Goal: Transaction & Acquisition: Subscribe to service/newsletter

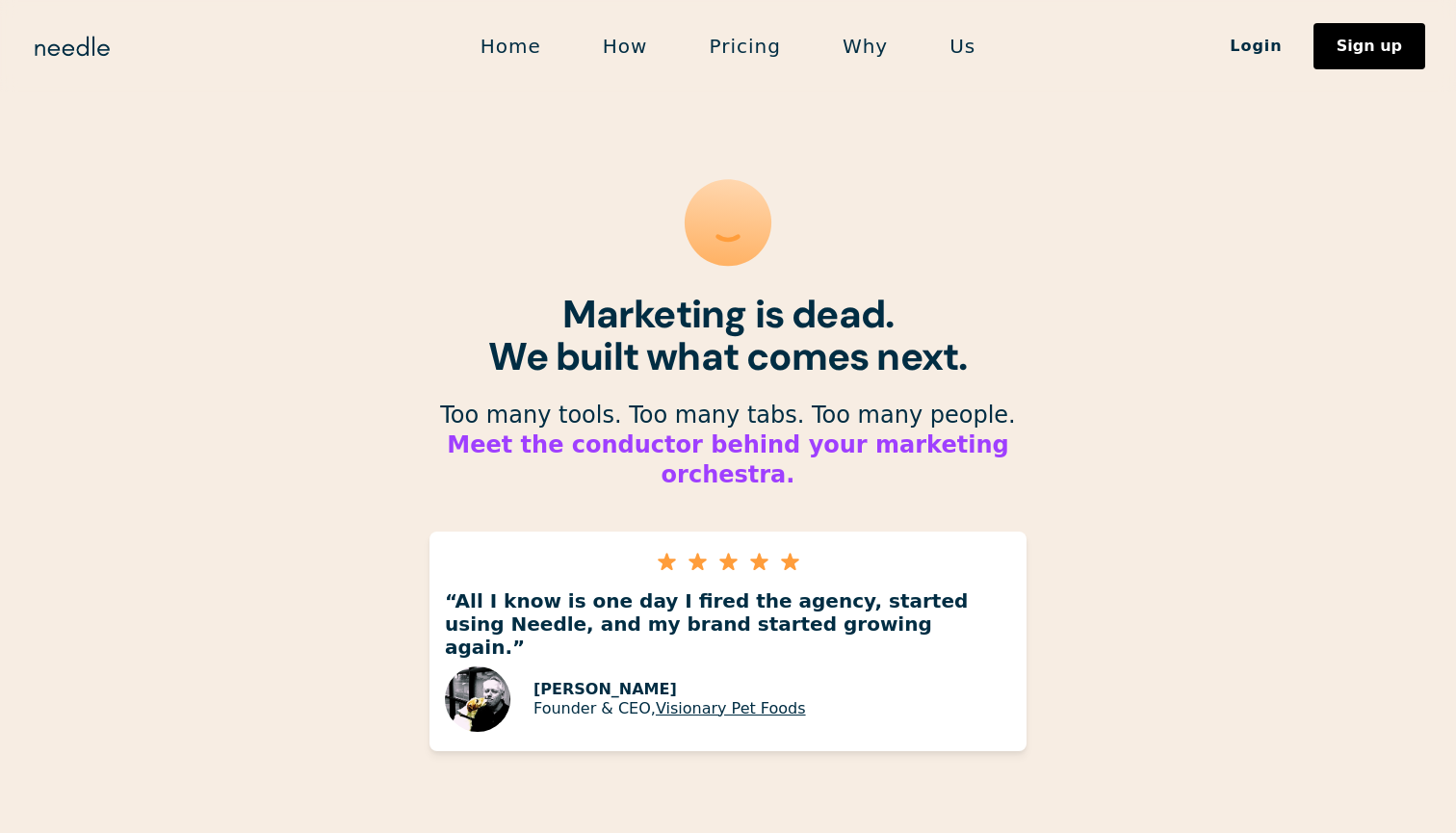
click at [725, 48] on link "Pricing" at bounding box center [744, 45] width 133 height 40
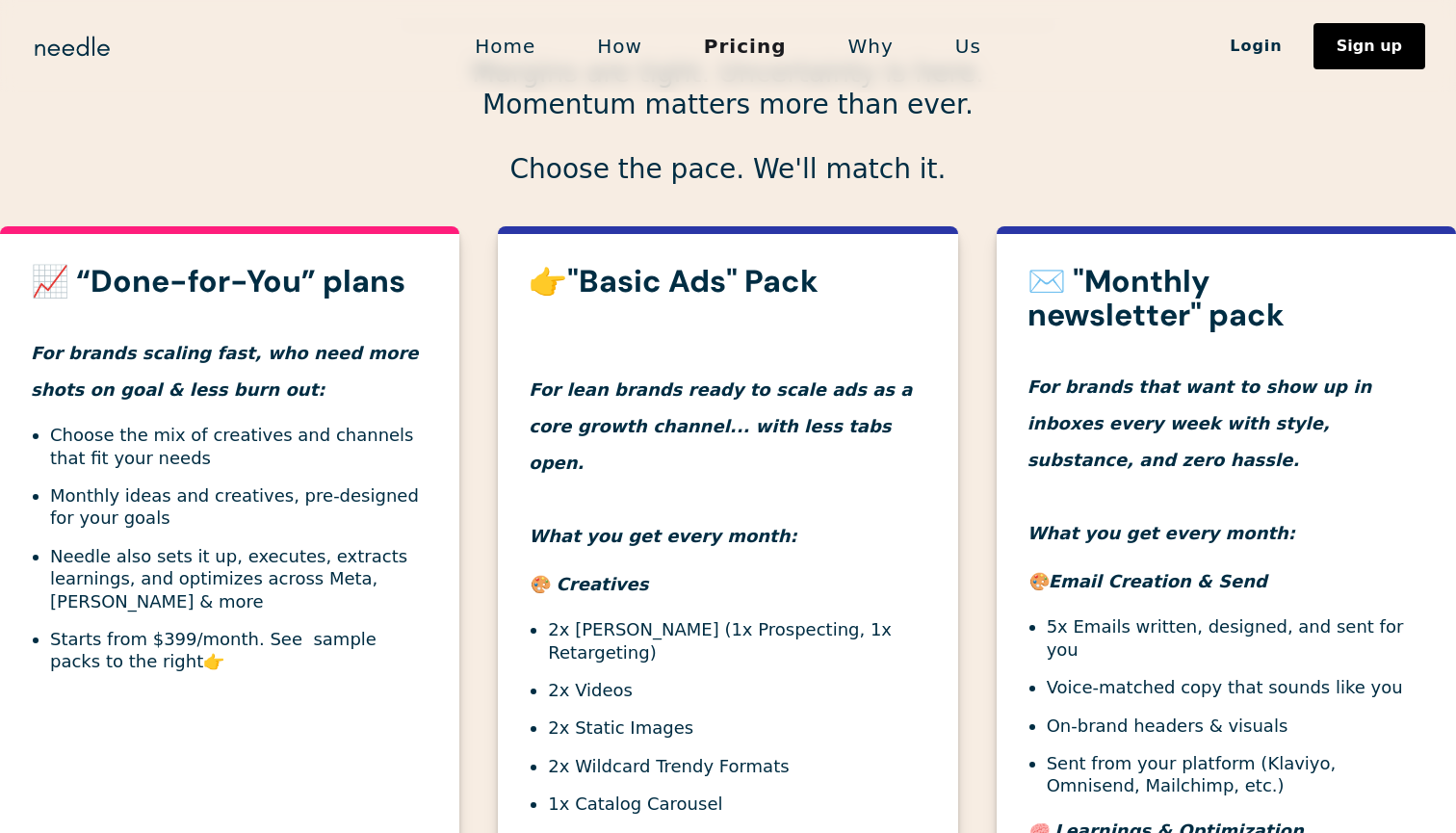
scroll to position [555, 0]
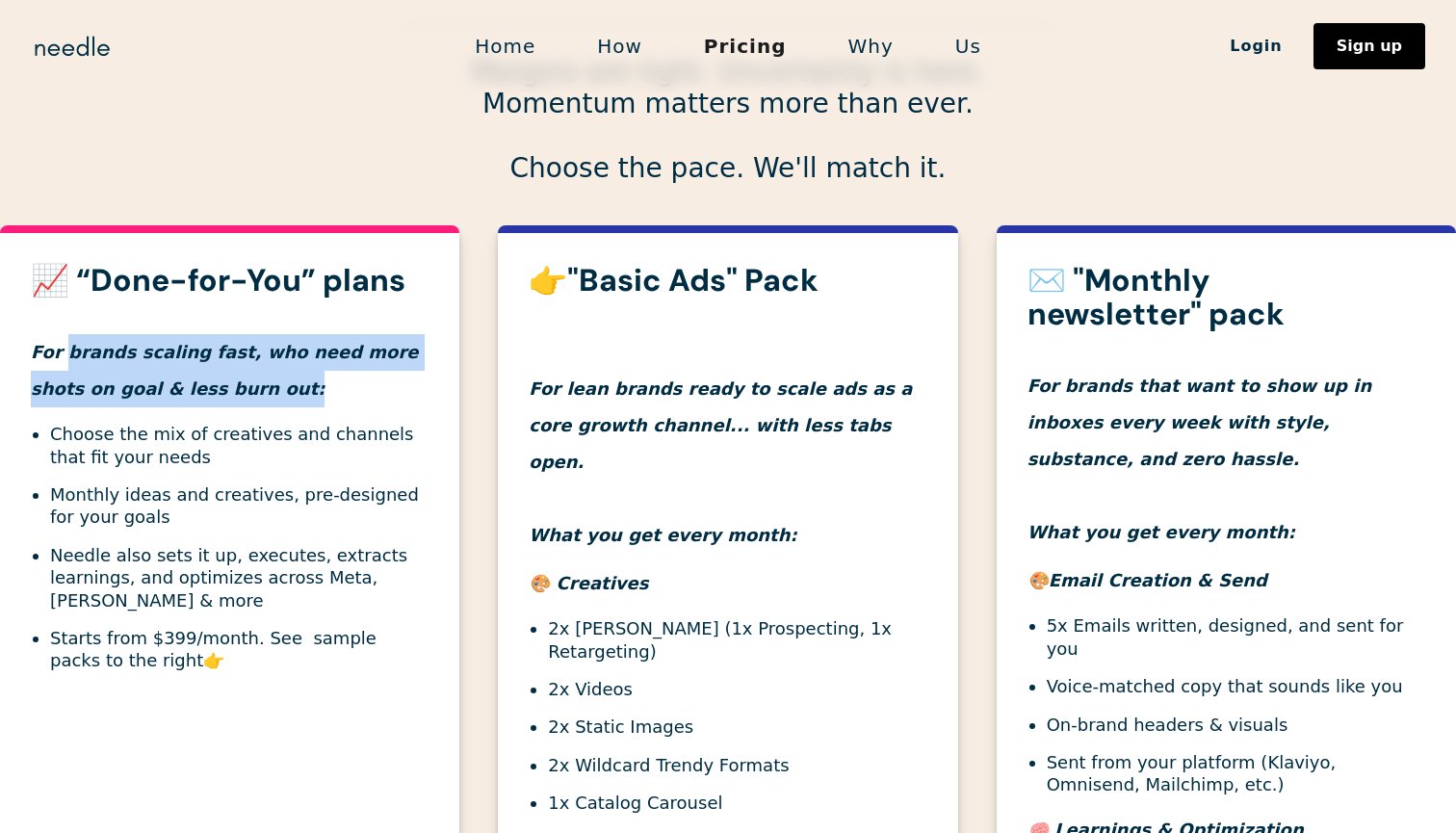
drag, startPoint x: 66, startPoint y: 341, endPoint x: 337, endPoint y: 384, distance: 274.4
click at [337, 384] on h4 "For brands scaling fast, who need more shots on goal & less burn out:" at bounding box center [229, 351] width 398 height 110
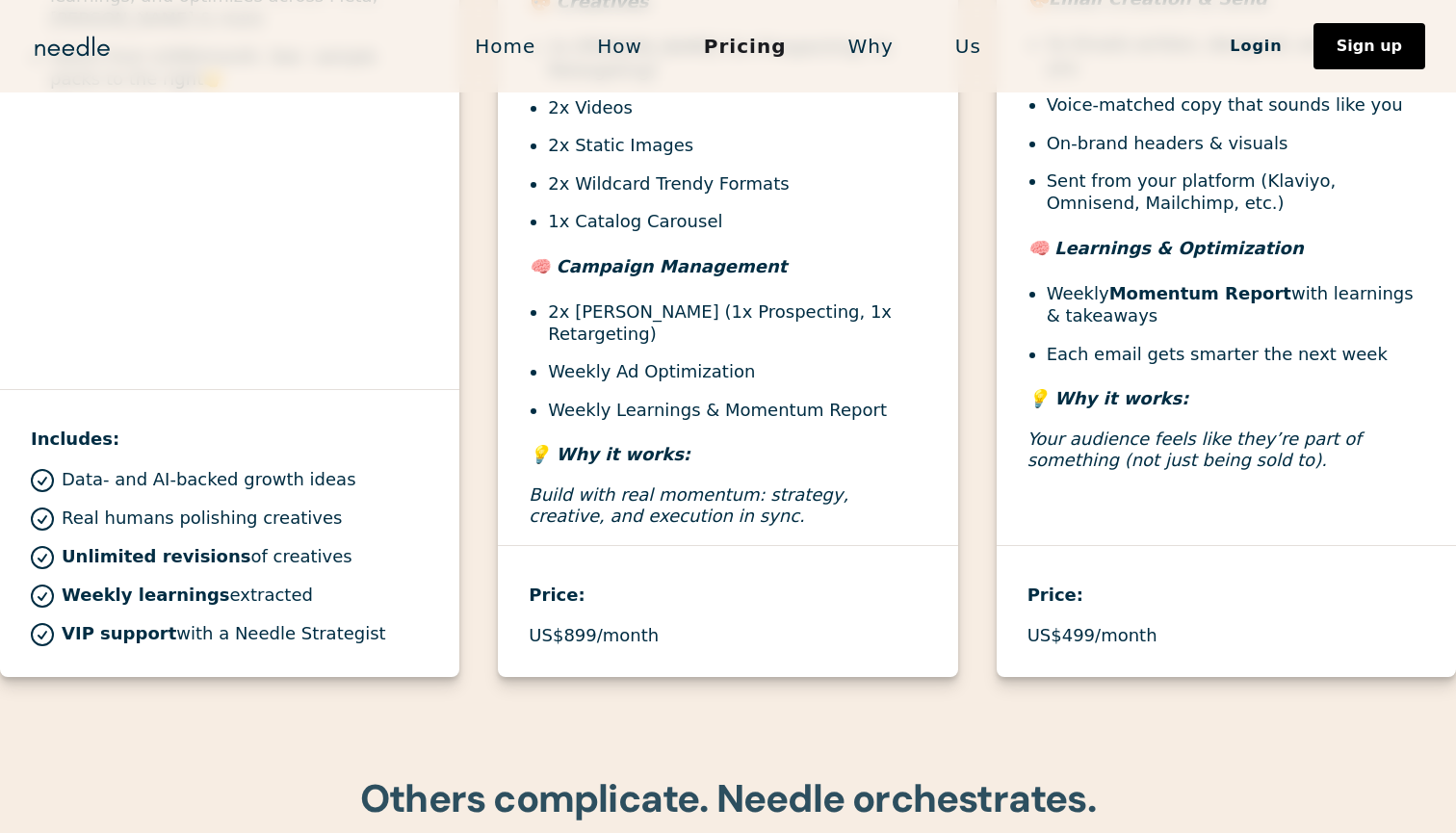
scroll to position [1147, 0]
